Goal: Entertainment & Leisure: Consume media (video, audio)

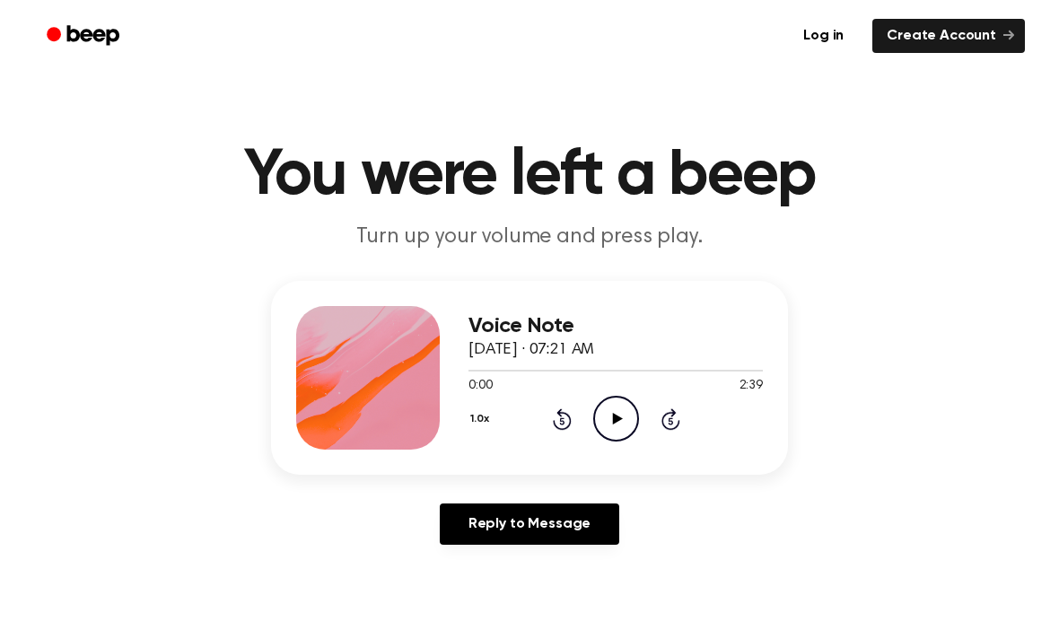
click at [620, 427] on icon "Play Audio" at bounding box center [616, 419] width 46 height 46
click at [560, 427] on icon "Rewind 5 seconds" at bounding box center [562, 419] width 20 height 23
click at [632, 415] on icon "Pause Audio" at bounding box center [616, 419] width 46 height 46
click at [437, 418] on div at bounding box center [368, 378] width 144 height 144
click at [594, 418] on circle at bounding box center [616, 419] width 44 height 44
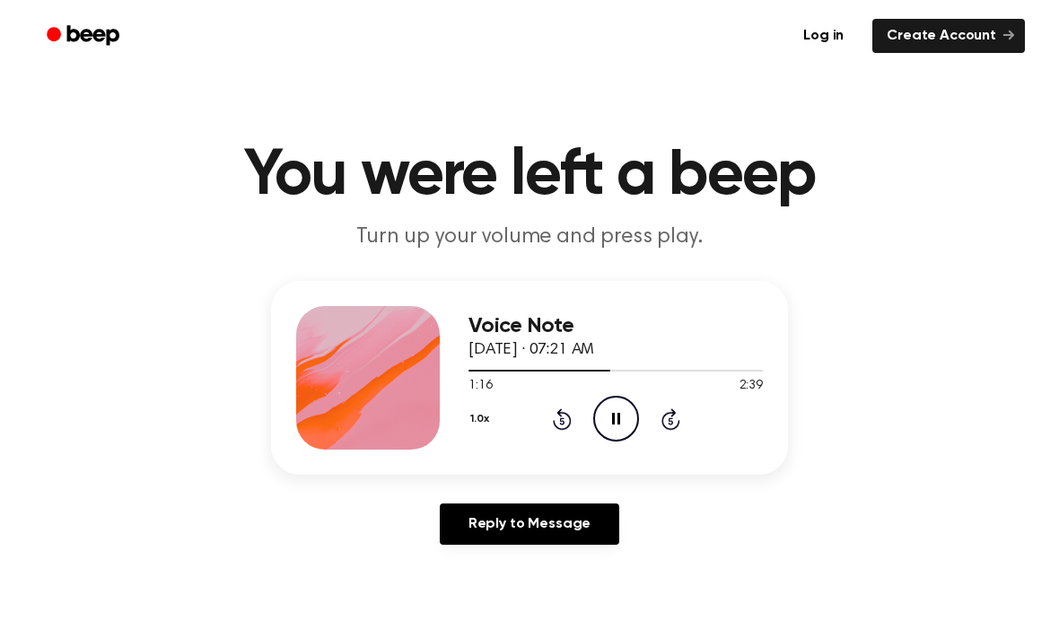
click at [620, 422] on icon "Pause Audio" at bounding box center [616, 419] width 46 height 46
click at [621, 432] on icon "Play Audio" at bounding box center [616, 419] width 46 height 46
click at [560, 415] on icon at bounding box center [562, 419] width 19 height 22
click at [552, 421] on icon "Rewind 5 seconds" at bounding box center [562, 419] width 20 height 23
click at [540, 420] on div "1.0x Rewind 5 seconds Pause Audio Skip 5 seconds" at bounding box center [616, 419] width 294 height 46
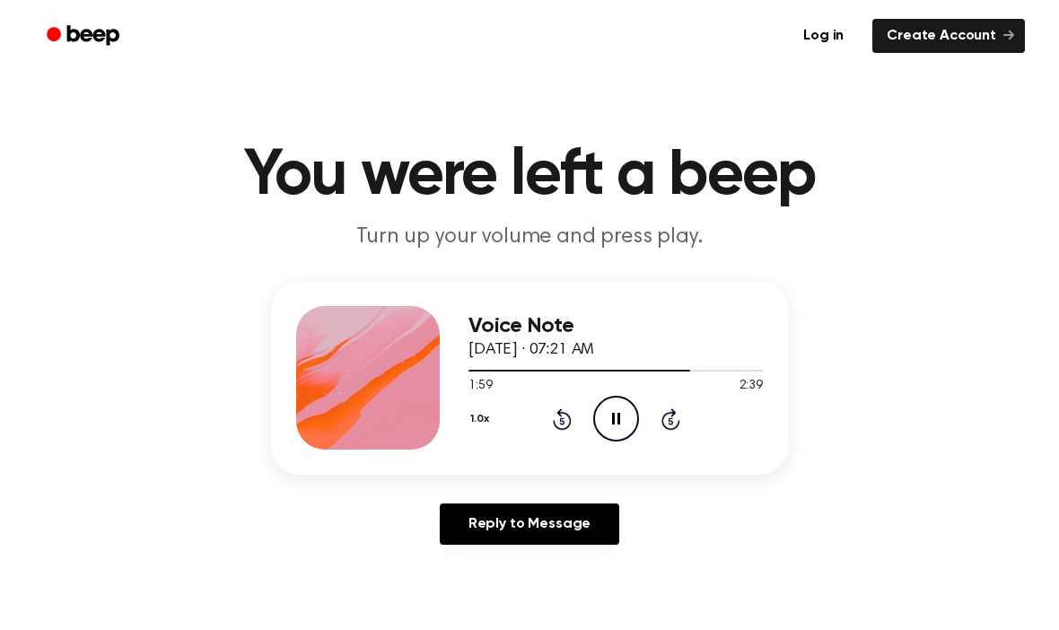
click at [567, 408] on icon "Rewind 5 seconds" at bounding box center [562, 419] width 20 height 23
click at [564, 403] on div "1.0x Rewind 5 seconds Pause Audio Skip 5 seconds" at bounding box center [616, 419] width 294 height 46
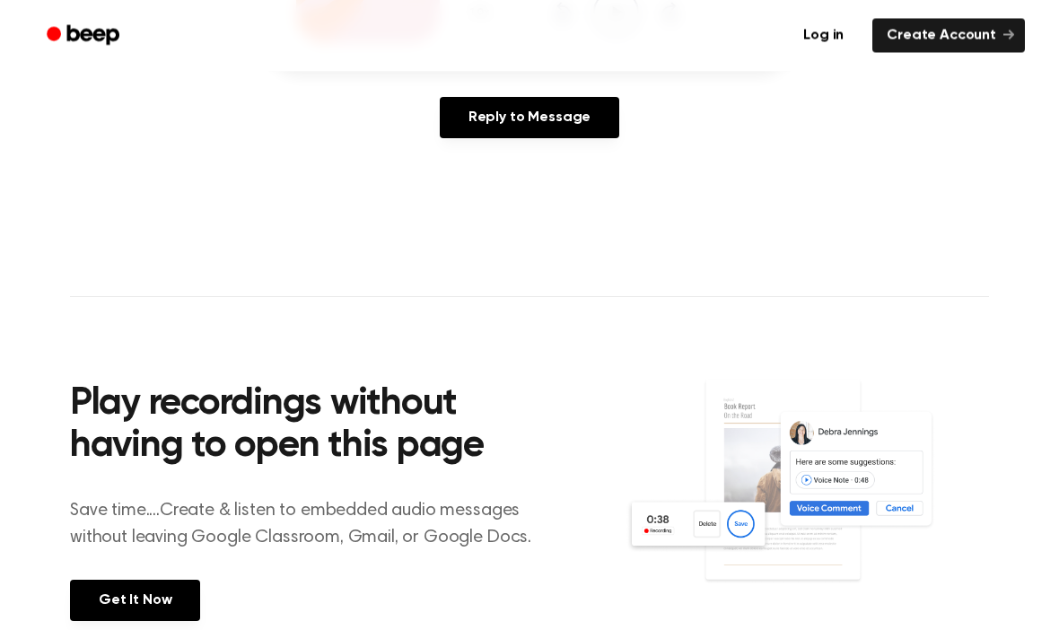
scroll to position [425, 0]
